Goal: Check status: Check status

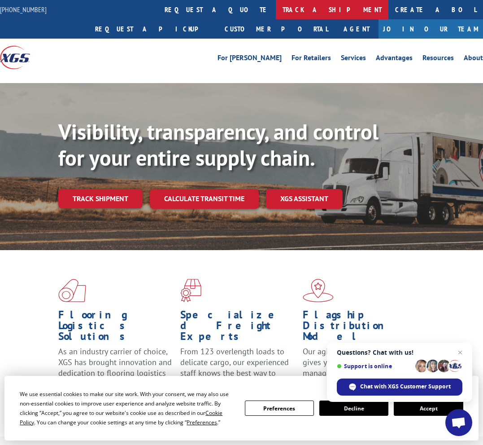
click at [276, 8] on link "track a shipment" at bounding box center [332, 9] width 113 height 19
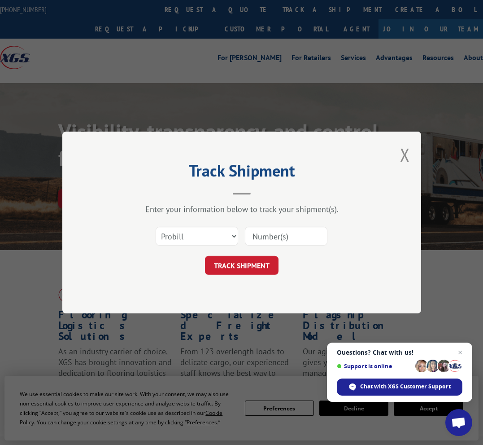
click at [283, 230] on input at bounding box center [286, 236] width 83 height 19
paste input "SI1619141"
type input "SI1619141"
click at [280, 240] on input "SI1619141" at bounding box center [286, 236] width 83 height 19
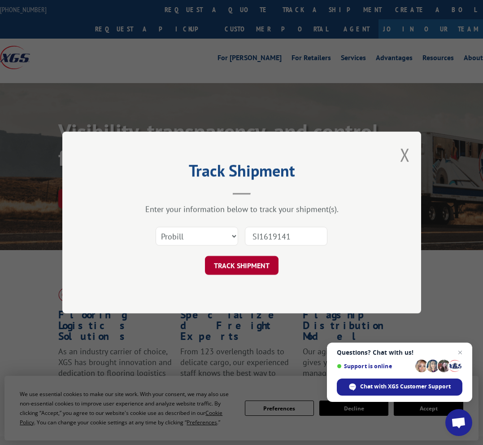
click at [250, 271] on button "TRACK SHIPMENT" at bounding box center [242, 265] width 74 height 19
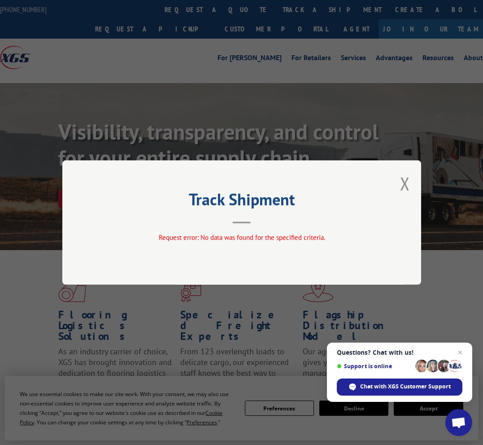
click at [415, 183] on div "Track Shipment Request error: No data was found for the specified criteria." at bounding box center [241, 222] width 359 height 124
click at [408, 186] on button "Close modal" at bounding box center [405, 183] width 10 height 24
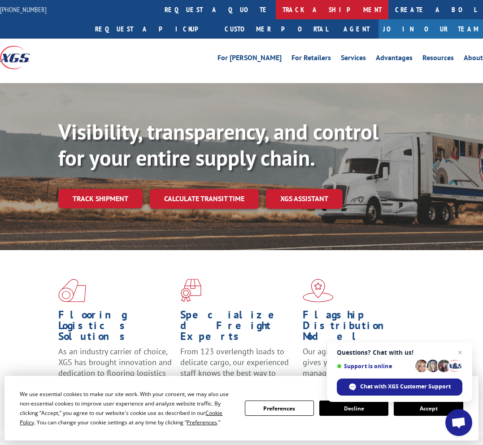
click at [276, 13] on link "track a shipment" at bounding box center [332, 9] width 113 height 19
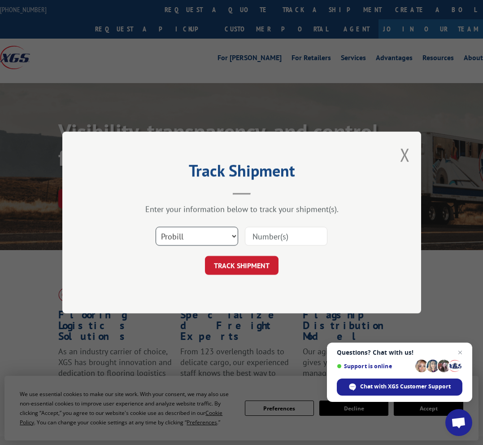
click at [184, 231] on select "Select category... Probill BOL PO" at bounding box center [197, 236] width 83 height 19
select select "bol"
click at [156, 227] on select "Select category... Probill BOL PO" at bounding box center [197, 236] width 83 height 19
click at [267, 230] on input at bounding box center [286, 236] width 83 height 19
paste input "SI1619141"
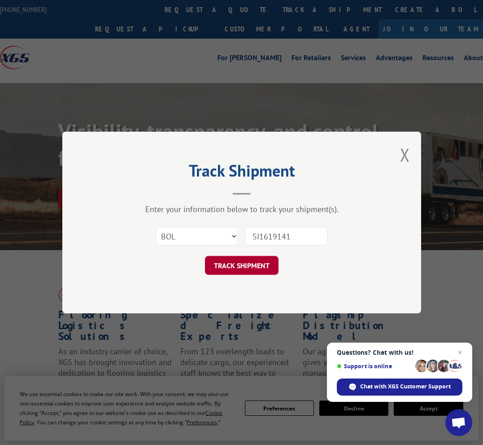
type input "SI1619141"
click at [262, 256] on button "TRACK SHIPMENT" at bounding box center [242, 265] width 74 height 19
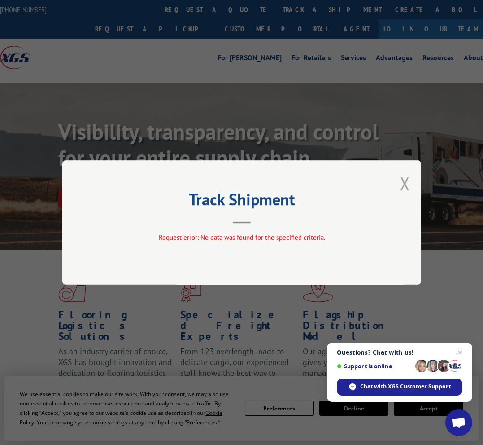
click at [409, 186] on button "Close modal" at bounding box center [405, 183] width 10 height 24
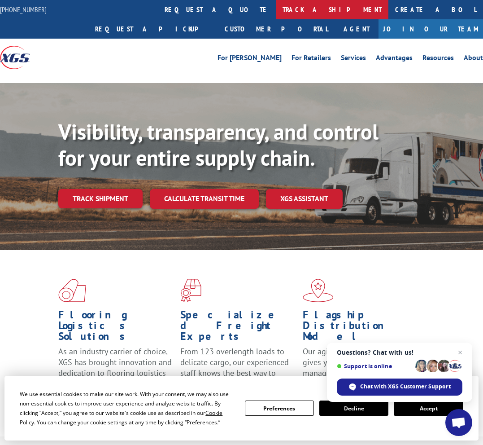
click at [276, 5] on link "track a shipment" at bounding box center [332, 9] width 113 height 19
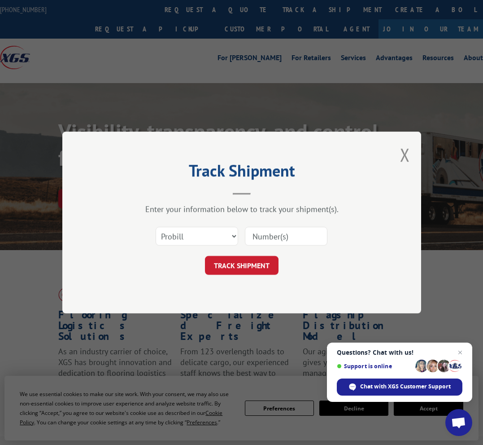
click at [262, 234] on input at bounding box center [286, 236] width 83 height 19
paste input "17595036"
type input "17595036"
click at [235, 272] on button "TRACK SHIPMENT" at bounding box center [242, 265] width 74 height 19
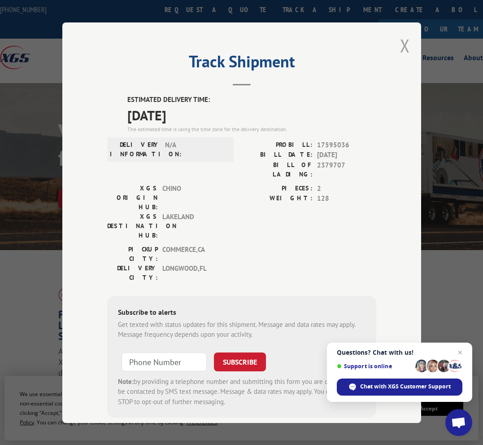
click at [404, 45] on button "Close modal" at bounding box center [405, 46] width 10 height 24
